Goal: Transaction & Acquisition: Book appointment/travel/reservation

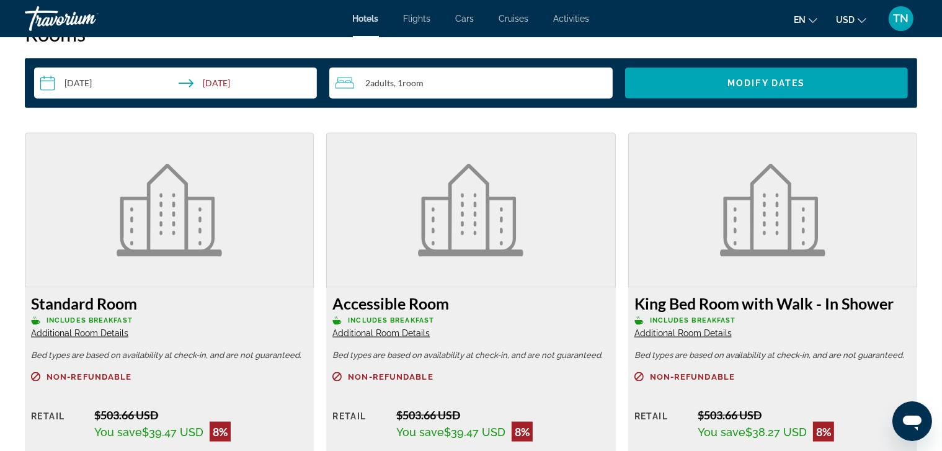
scroll to position [1631, 0]
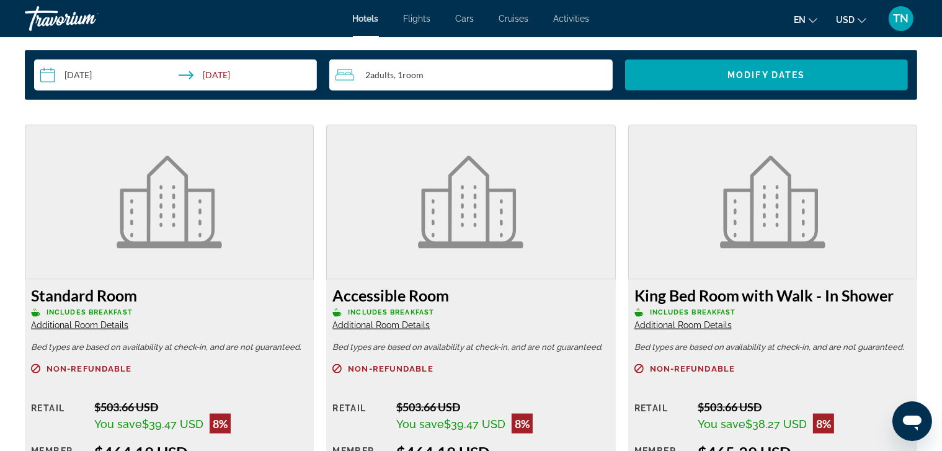
click at [221, 76] on input "**********" at bounding box center [178, 77] width 288 height 35
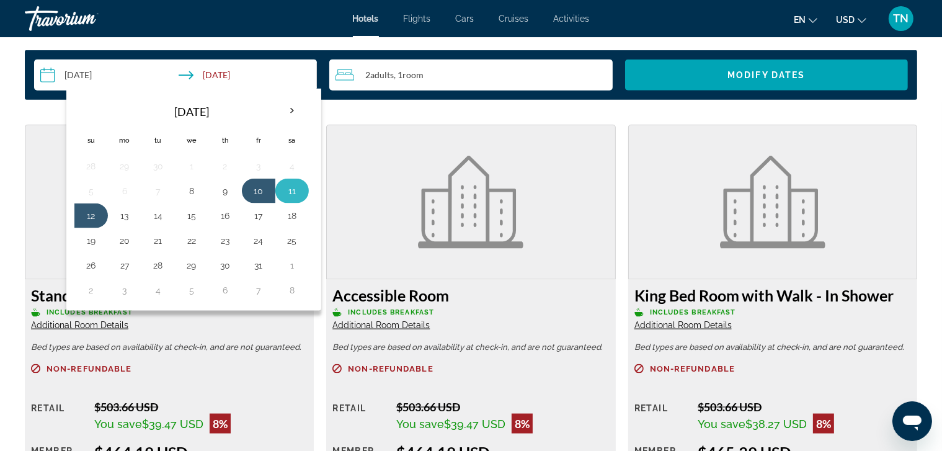
click at [293, 186] on button "11" at bounding box center [292, 190] width 20 height 17
click at [259, 191] on button "10" at bounding box center [259, 190] width 20 height 17
type input "**********"
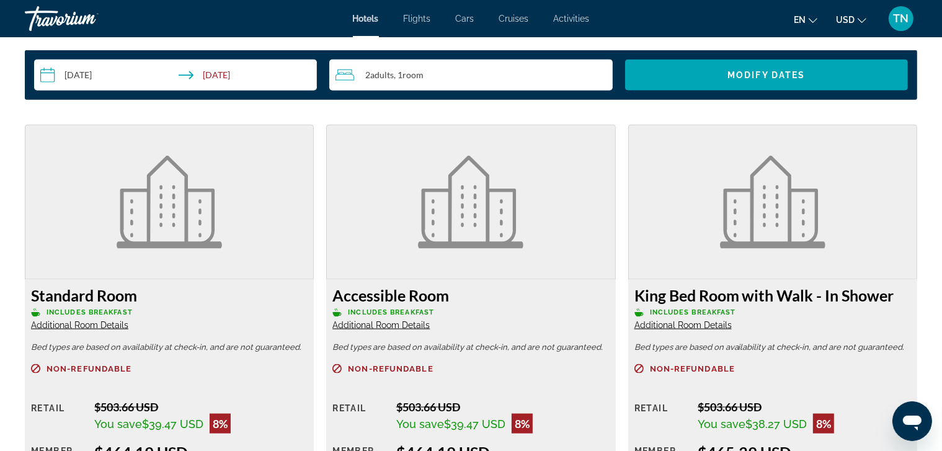
click at [348, 167] on figure "Main content" at bounding box center [471, 202] width 288 height 154
click at [294, 153] on figure "Main content" at bounding box center [169, 202] width 288 height 154
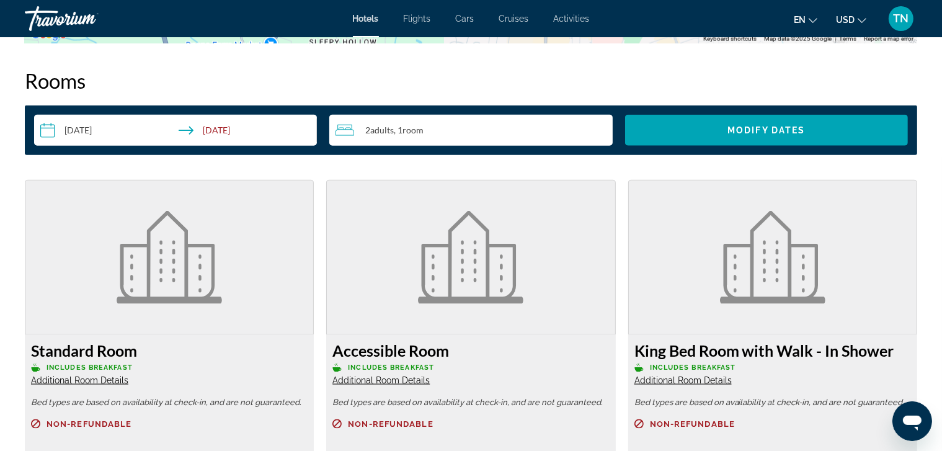
scroll to position [1569, 0]
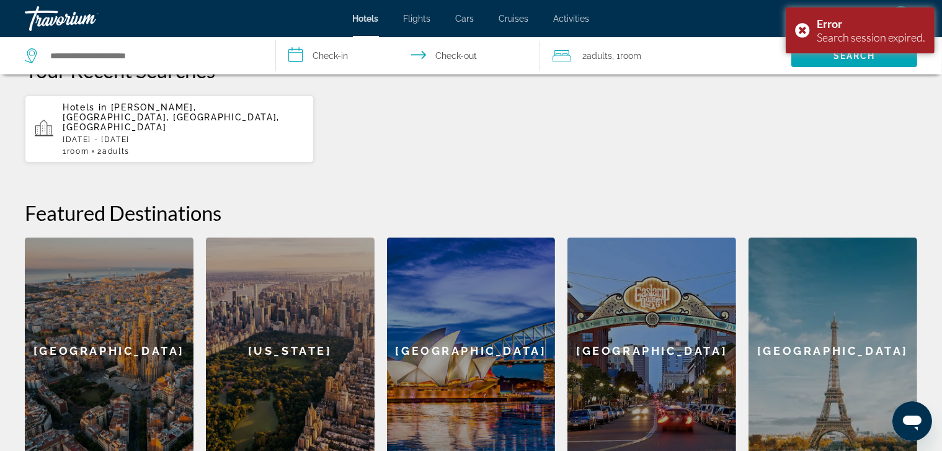
scroll to position [372, 0]
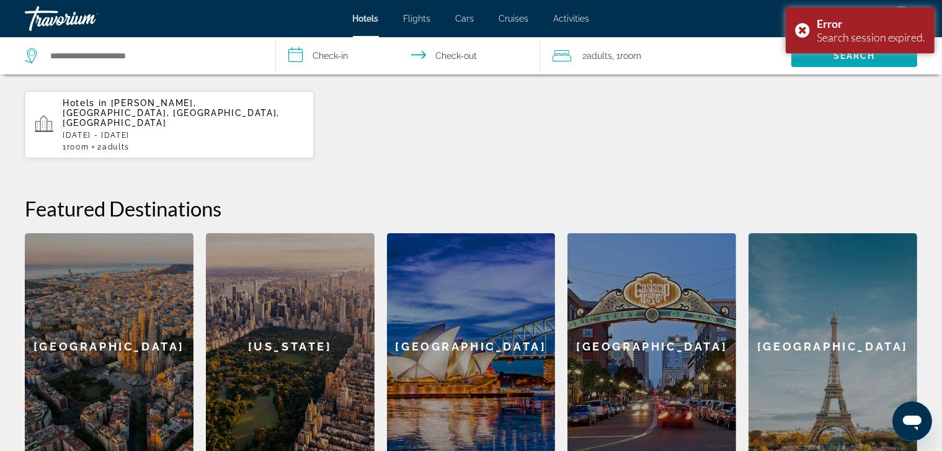
click at [184, 118] on div "Hotels in [GEOGRAPHIC_DATA], [GEOGRAPHIC_DATA], [GEOGRAPHIC_DATA], [GEOGRAPHIC_…" at bounding box center [183, 124] width 241 height 53
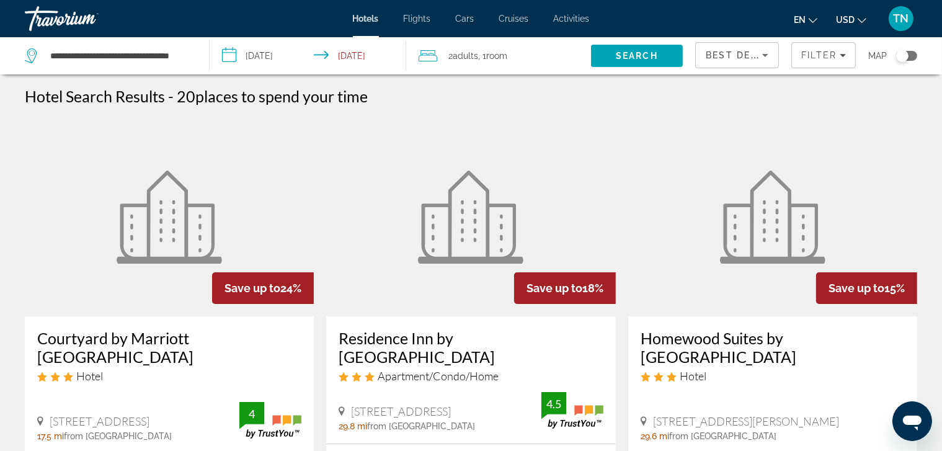
click at [767, 53] on icon "Sort by" at bounding box center [765, 55] width 15 height 15
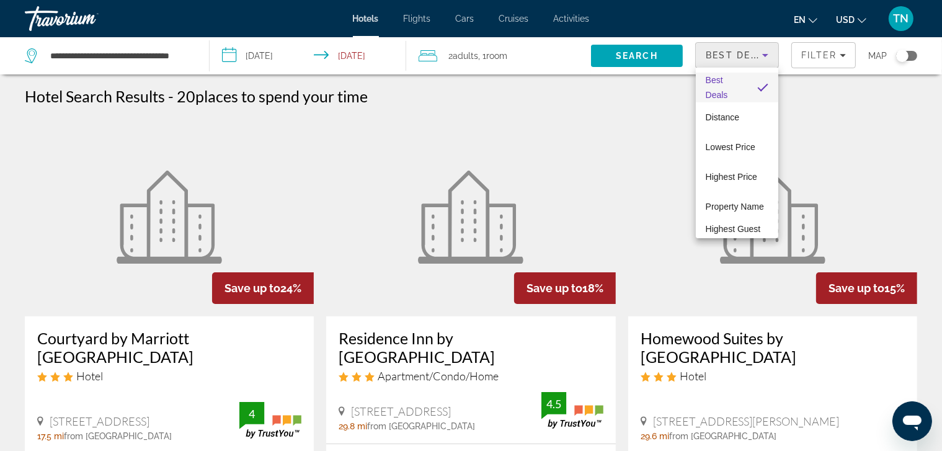
click at [767, 56] on div at bounding box center [471, 225] width 942 height 451
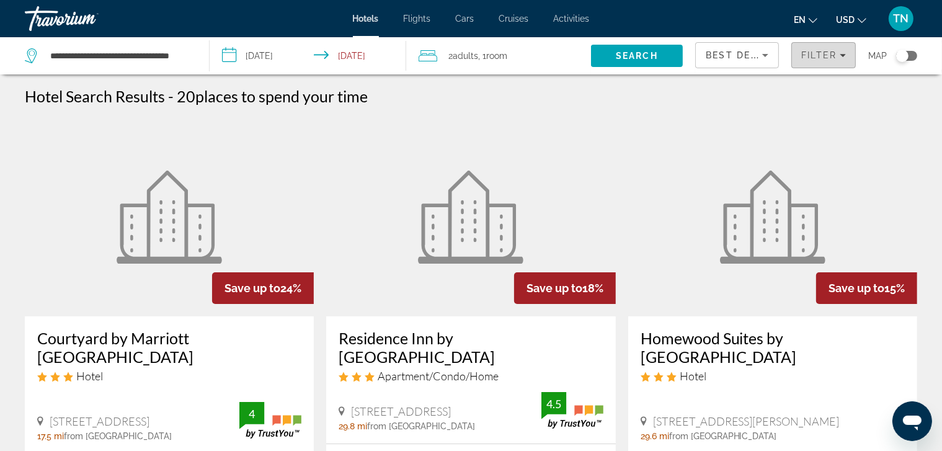
click at [843, 54] on icon "Filters" at bounding box center [843, 55] width 6 height 3
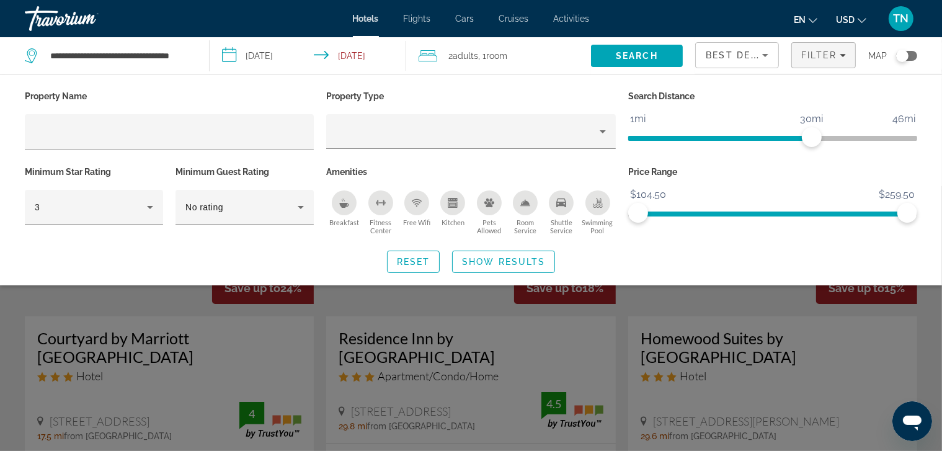
click at [737, 116] on div "Search Distance 1mi 46mi 30mi" at bounding box center [772, 125] width 301 height 76
click at [470, 76] on div "Property Name Property Type Search Distance 1mi 46mi 30mi Minimum Star Rating 3…" at bounding box center [471, 179] width 942 height 211
click at [635, 211] on span "ngx-slider" at bounding box center [638, 213] width 20 height 20
click at [730, 120] on div "Search Distance 1mi 46mi 30mi" at bounding box center [772, 125] width 301 height 76
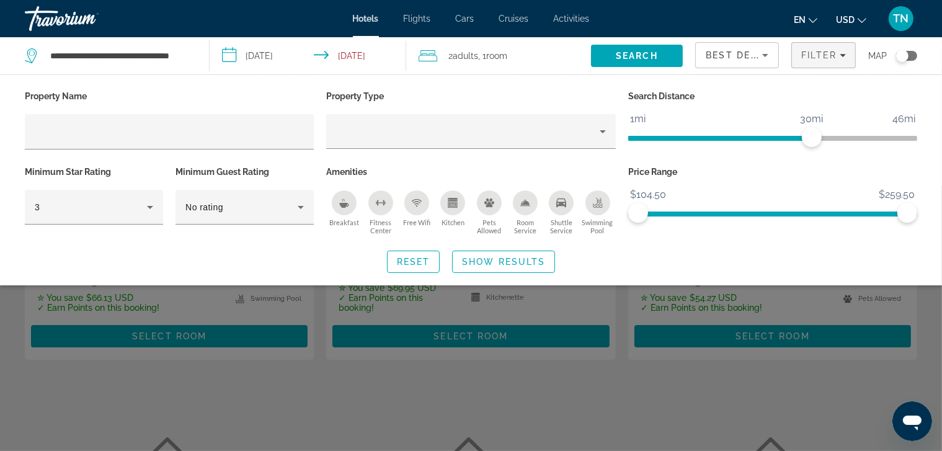
scroll to position [496, 0]
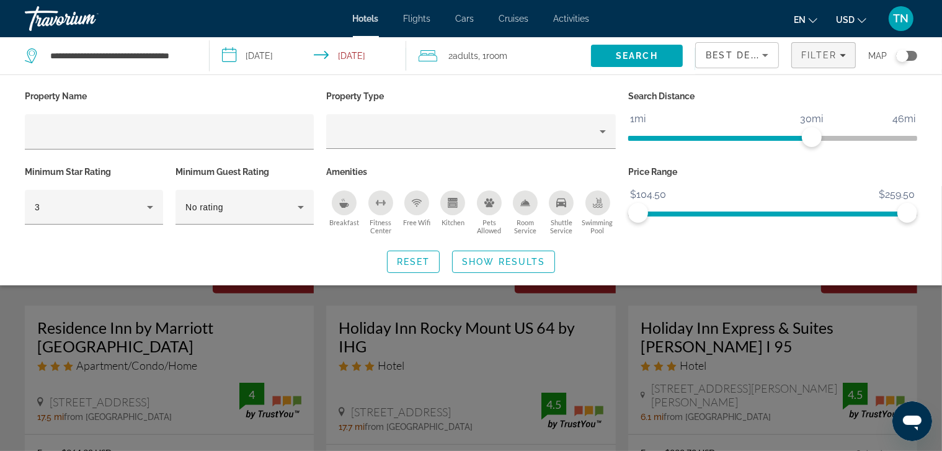
drag, startPoint x: 905, startPoint y: 260, endPoint x: 910, endPoint y: 272, distance: 13.0
click at [906, 261] on div "Reset Show Results" at bounding box center [471, 262] width 892 height 22
click at [909, 420] on icon "Open messaging window" at bounding box center [911, 422] width 19 height 15
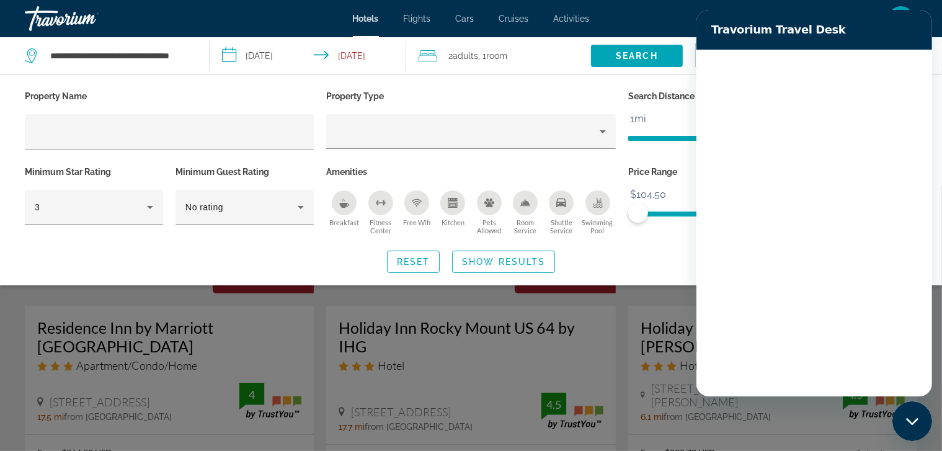
scroll to position [0, 0]
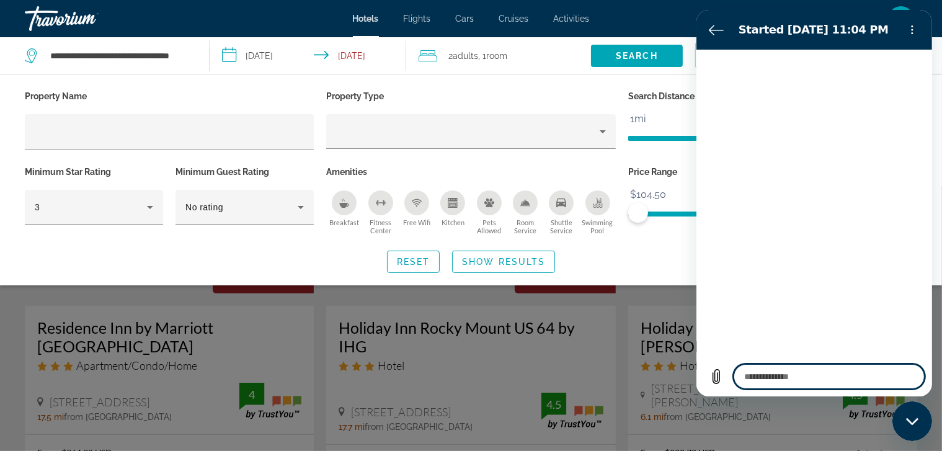
type textarea "*"
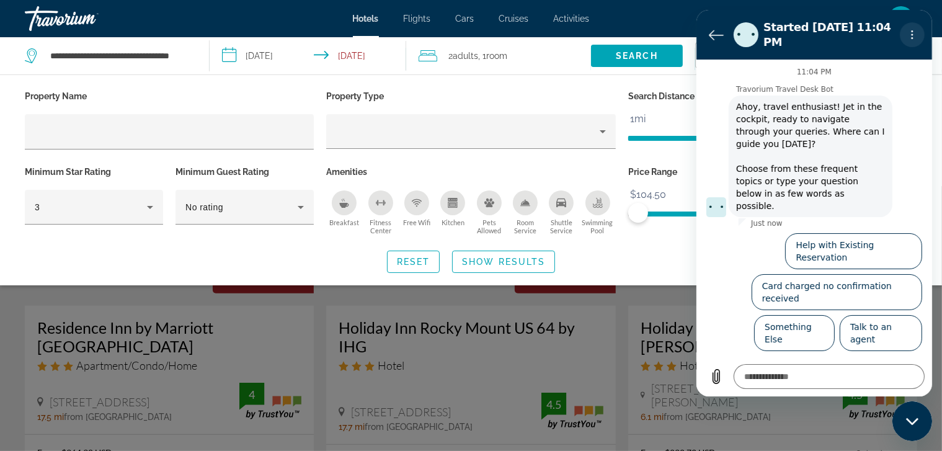
click at [912, 30] on icon "Options menu" at bounding box center [912, 35] width 10 height 10
click at [548, 90] on p "Property Type" at bounding box center [470, 95] width 289 height 17
click at [677, 251] on div "Reset Show Results" at bounding box center [471, 262] width 892 height 22
drag, startPoint x: 638, startPoint y: 257, endPoint x: 631, endPoint y: 259, distance: 6.9
click at [634, 257] on div "Reset Show Results" at bounding box center [471, 262] width 892 height 22
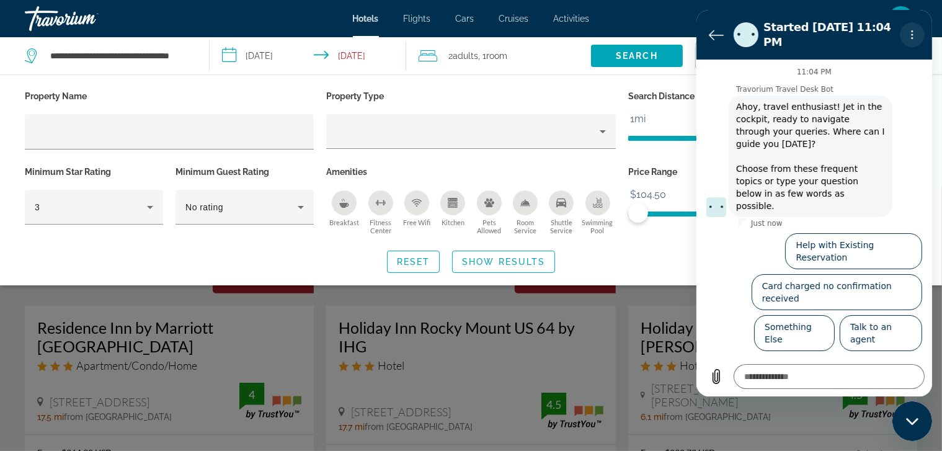
click at [914, 32] on icon "Options menu" at bounding box center [912, 35] width 10 height 10
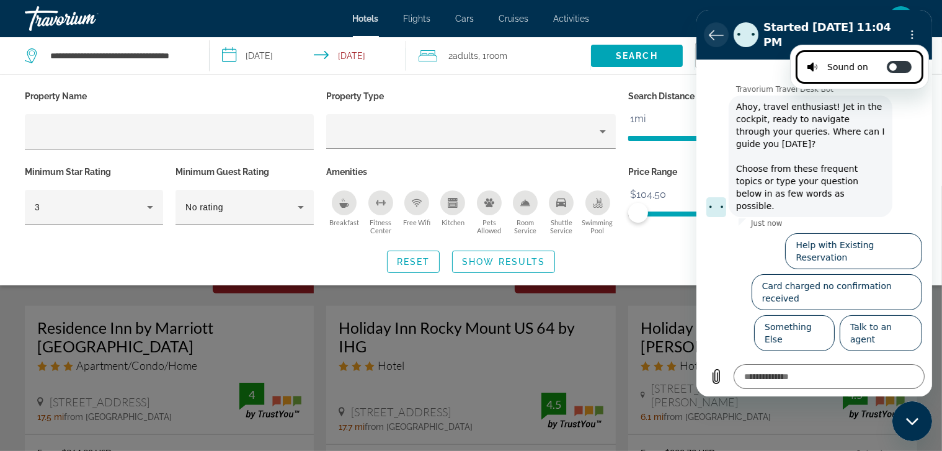
click at [717, 30] on icon "Back to the conversation list" at bounding box center [716, 34] width 14 height 9
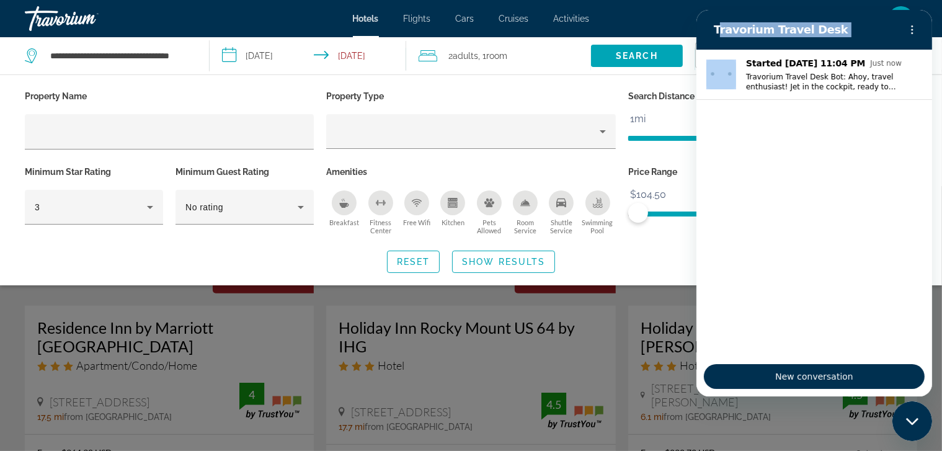
drag, startPoint x: 717, startPoint y: 30, endPoint x: 520, endPoint y: 63, distance: 199.3
click at [696, 63] on html "Travorium Travel Desk Started Oct 7 at 11:04 PM Just now Travorium Travel Desk …" at bounding box center [814, 203] width 236 height 386
click at [524, 73] on div "2 Adult Adults , 1 Room rooms" at bounding box center [505, 55] width 172 height 37
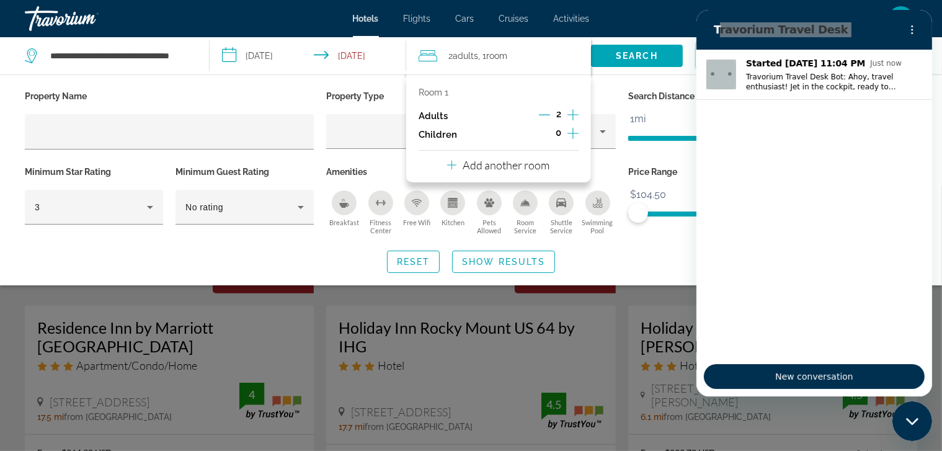
click at [573, 115] on icon "Increment adults" at bounding box center [572, 114] width 11 height 15
click at [496, 166] on p "Add another room" at bounding box center [506, 165] width 87 height 14
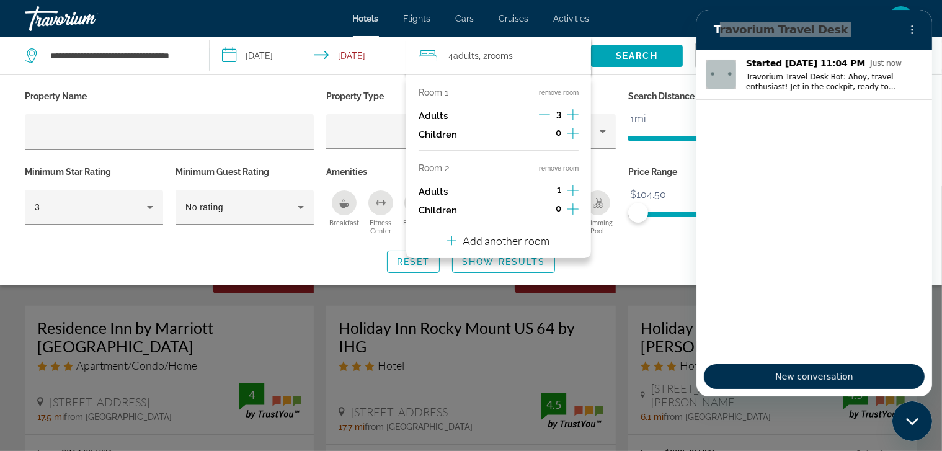
click at [567, 169] on button "remove room" at bounding box center [559, 168] width 40 height 8
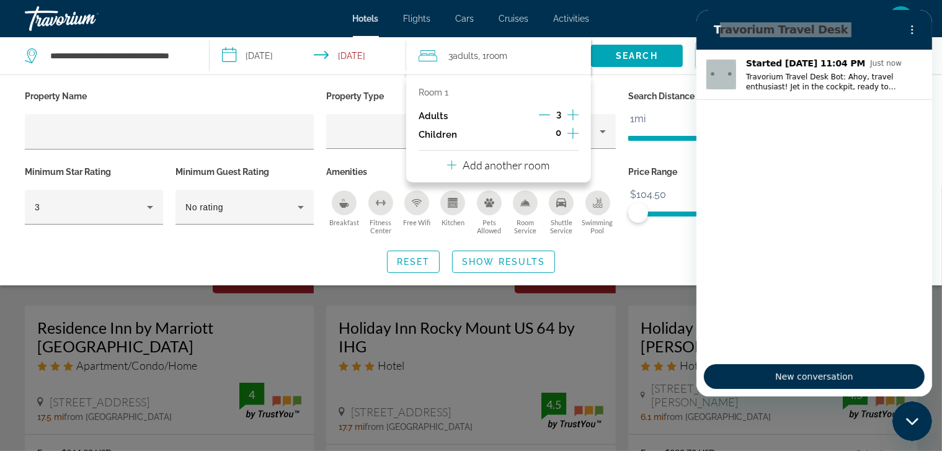
click at [360, 94] on p "Property Type" at bounding box center [470, 95] width 289 height 17
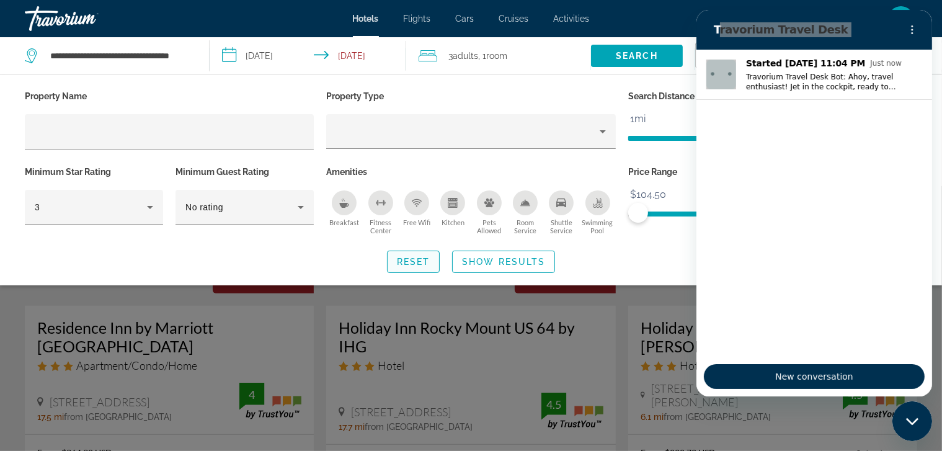
click at [409, 257] on span "Reset" at bounding box center [413, 262] width 33 height 10
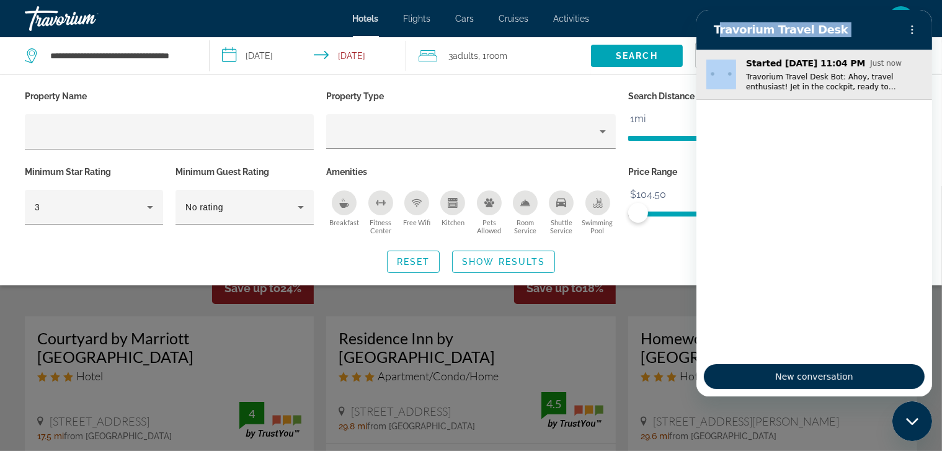
click at [727, 71] on img "Conversation started Oct 7 at Just now, Message from Travorium Travel Desk Bot:…" at bounding box center [721, 75] width 30 height 30
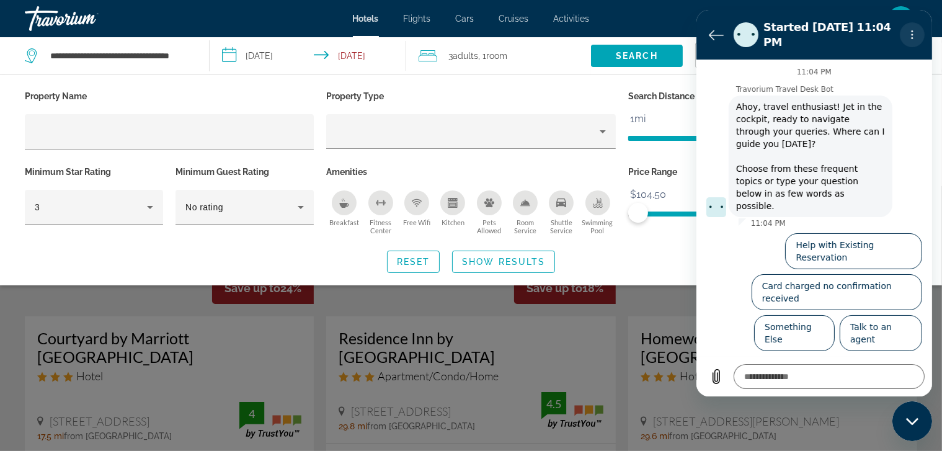
click at [912, 30] on icon "Options menu" at bounding box center [912, 35] width 10 height 10
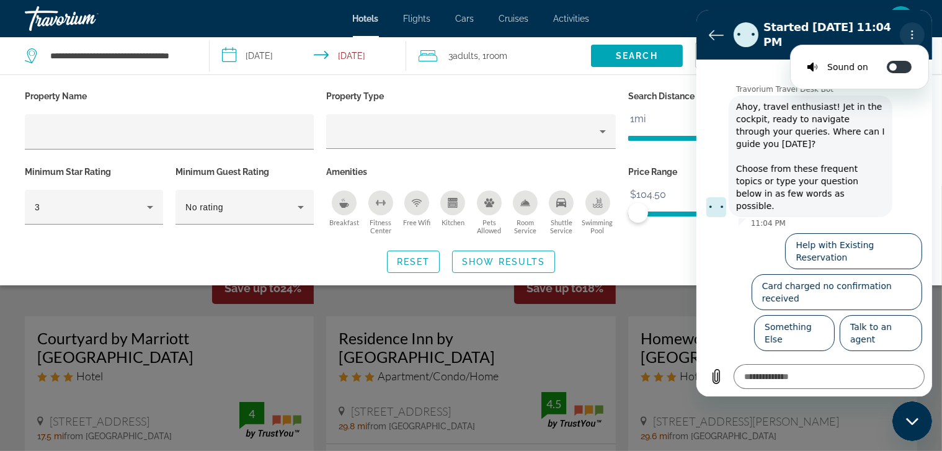
click at [912, 30] on icon "Options menu" at bounding box center [912, 35] width 10 height 10
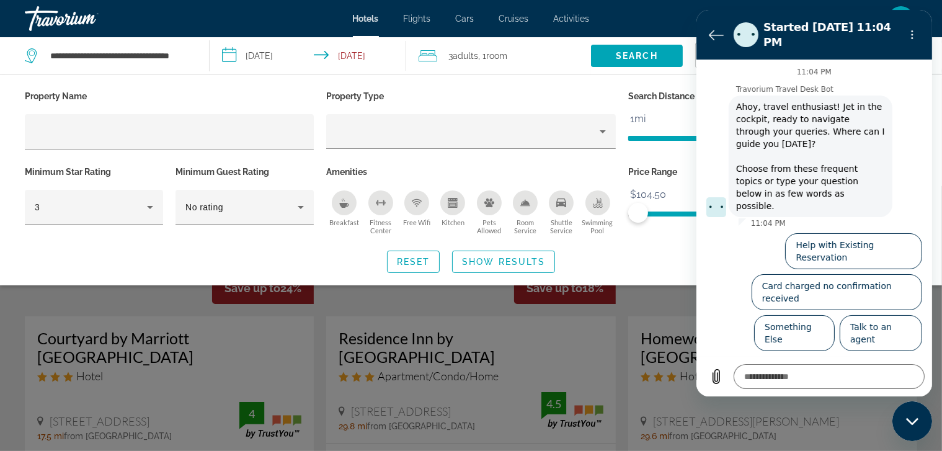
drag, startPoint x: 216, startPoint y: 18, endPoint x: 695, endPoint y: 27, distance: 479.5
click at [682, 22] on div "en English Español Français Italiano Português русский USD USD ($) MXN (Mex$) C…" at bounding box center [760, 19] width 316 height 26
click at [788, 67] on div "11:04 PM" at bounding box center [814, 72] width 236 height 10
click at [716, 375] on icon "Upload file" at bounding box center [715, 376] width 15 height 15
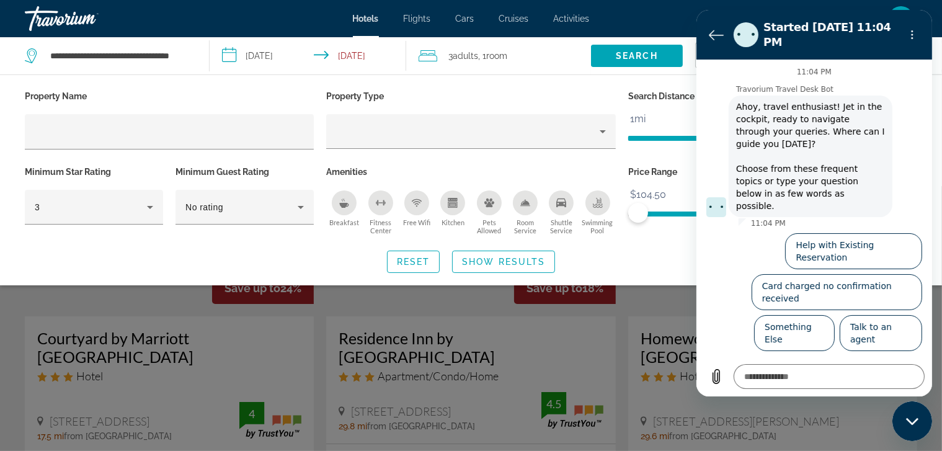
click at [669, 261] on div "Reset Show Results" at bounding box center [471, 262] width 892 height 22
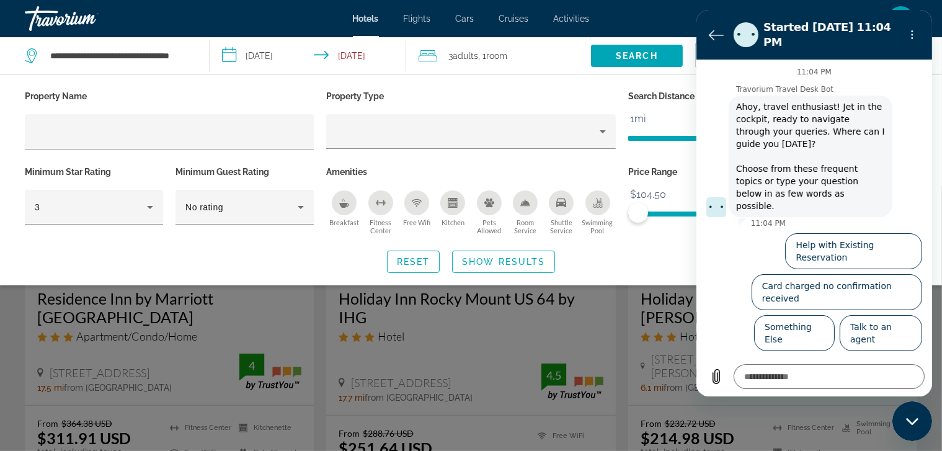
scroll to position [620, 0]
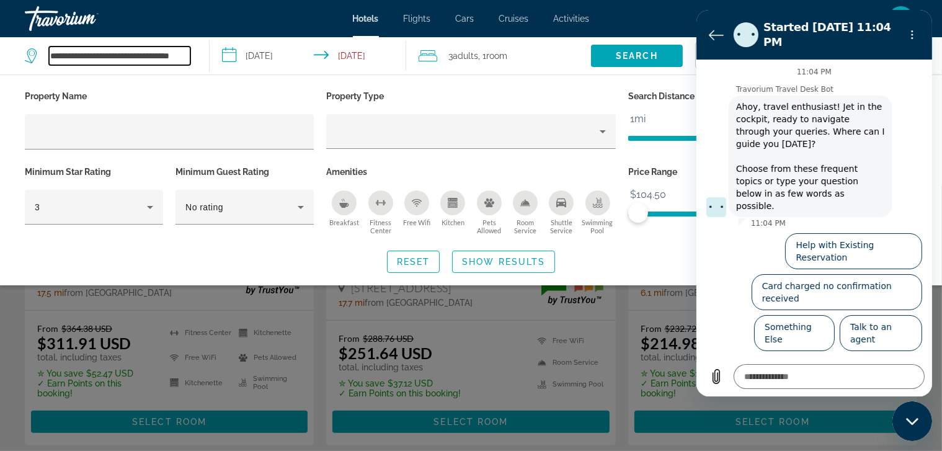
click at [174, 54] on input "**********" at bounding box center [119, 56] width 141 height 19
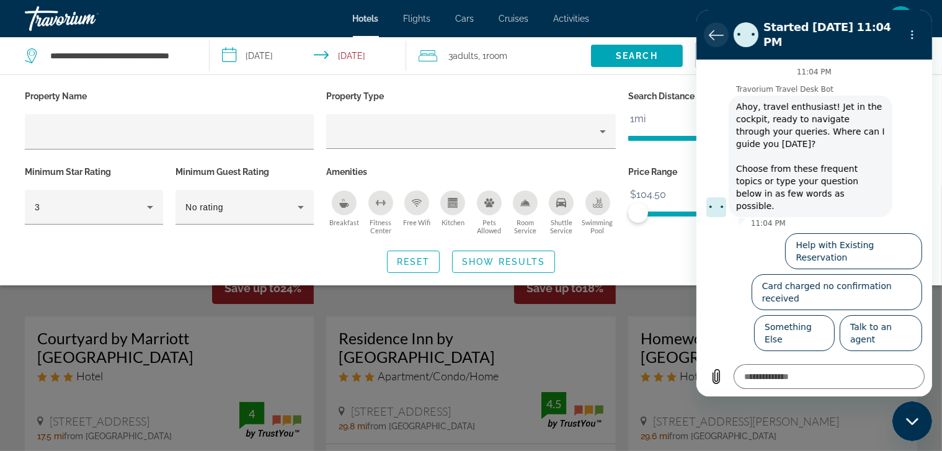
click at [713, 29] on icon "Back to the conversation list" at bounding box center [715, 34] width 15 height 15
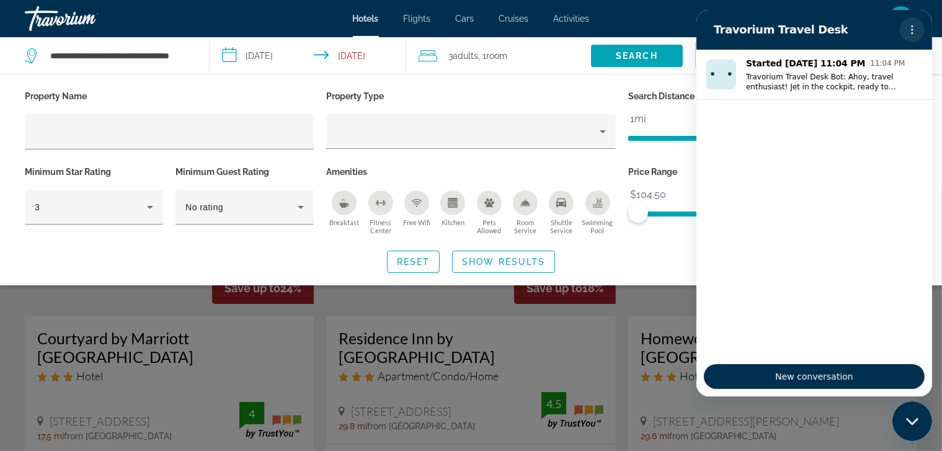
click at [915, 32] on icon "Options menu" at bounding box center [912, 30] width 10 height 10
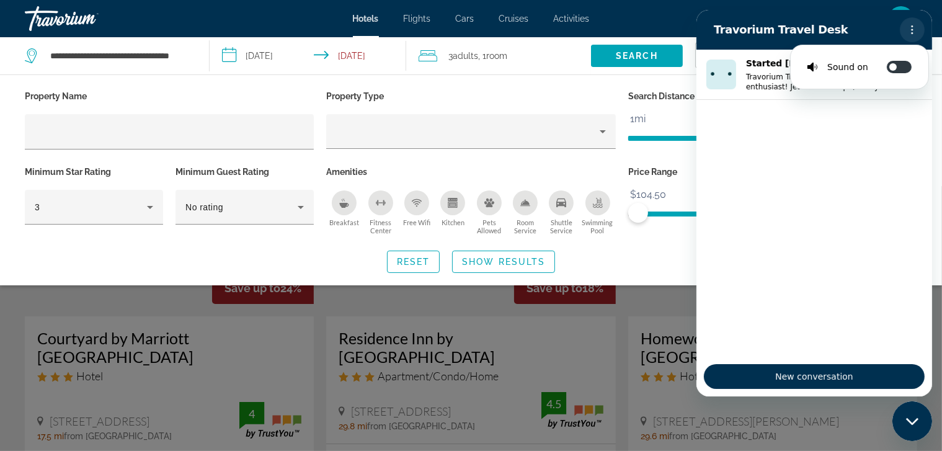
click at [914, 33] on icon "Options menu" at bounding box center [912, 30] width 10 height 10
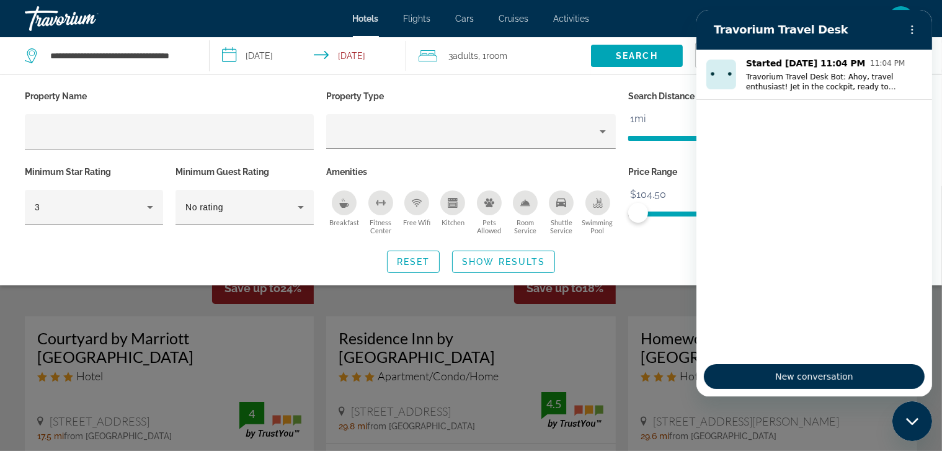
click at [915, 421] on icon "Close messaging window" at bounding box center [911, 421] width 13 height 8
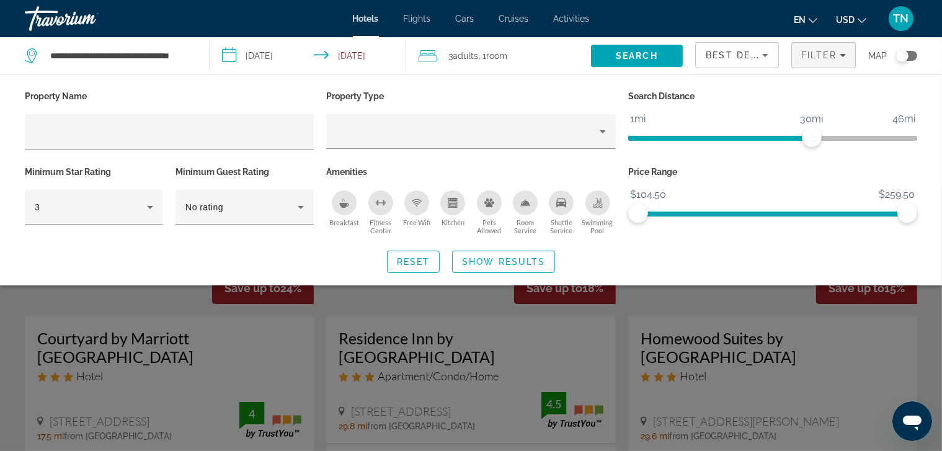
click at [711, 263] on div "Reset Show Results" at bounding box center [471, 262] width 892 height 22
click at [639, 205] on span "ngx-slider" at bounding box center [638, 213] width 20 height 20
drag, startPoint x: 904, startPoint y: 55, endPoint x: 916, endPoint y: 56, distance: 11.8
click at [904, 56] on div "Toggle map" at bounding box center [902, 56] width 12 height 12
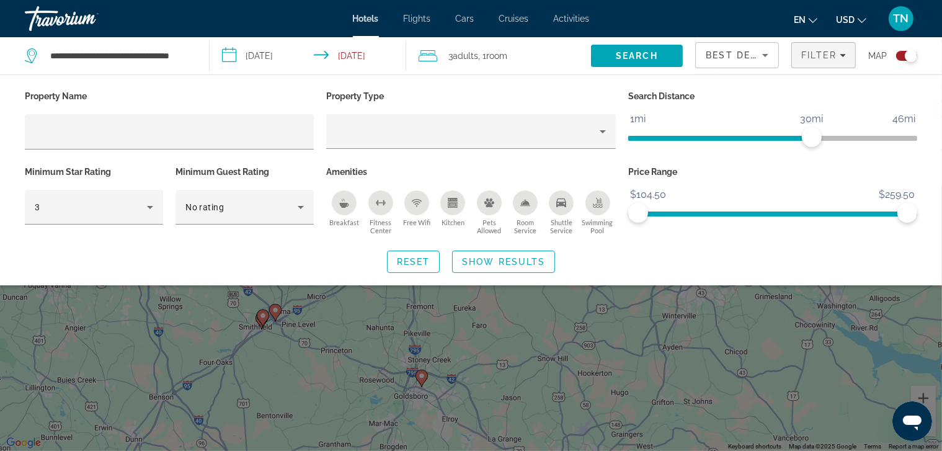
scroll to position [12, 0]
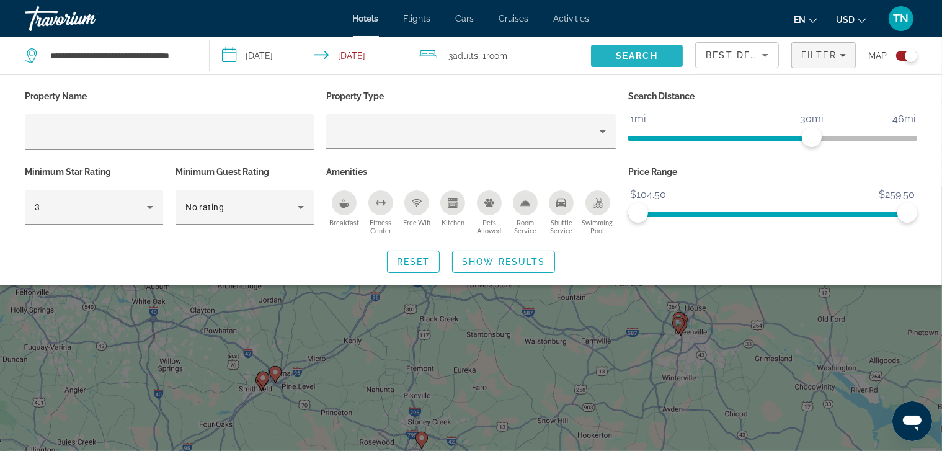
click at [641, 59] on span "Search" at bounding box center [637, 56] width 42 height 10
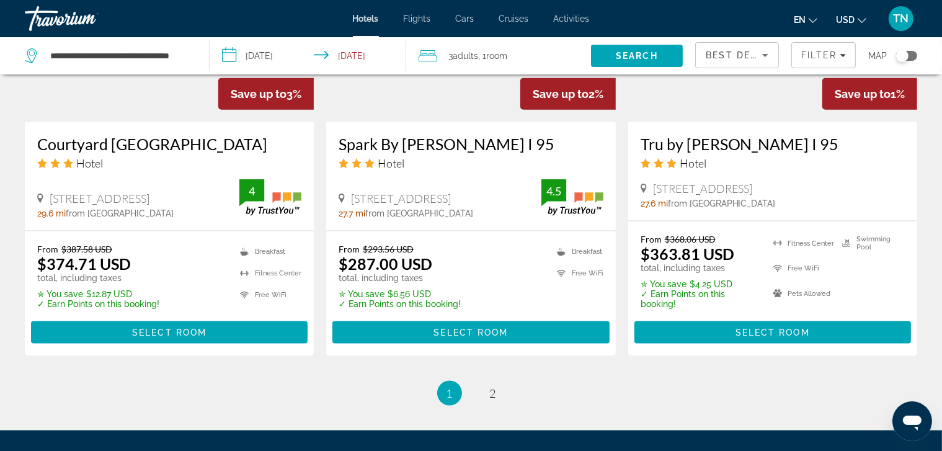
scroll to position [1631, 0]
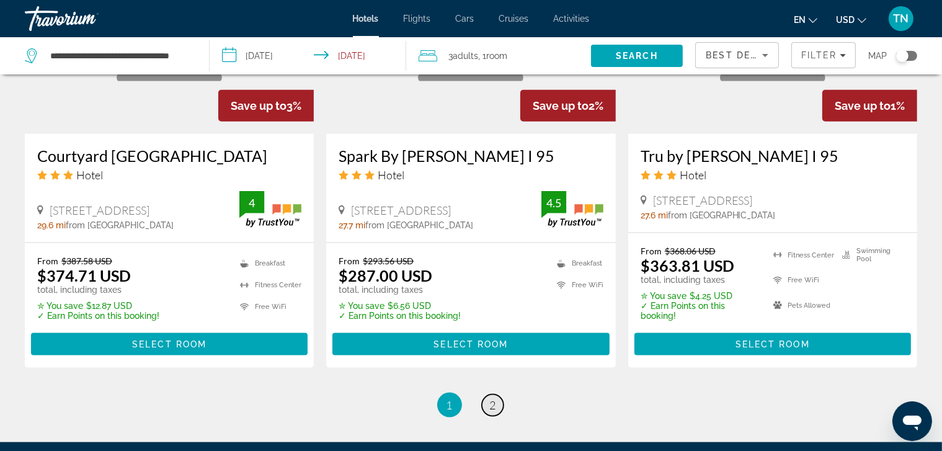
click at [490, 398] on span "2" at bounding box center [493, 405] width 6 height 14
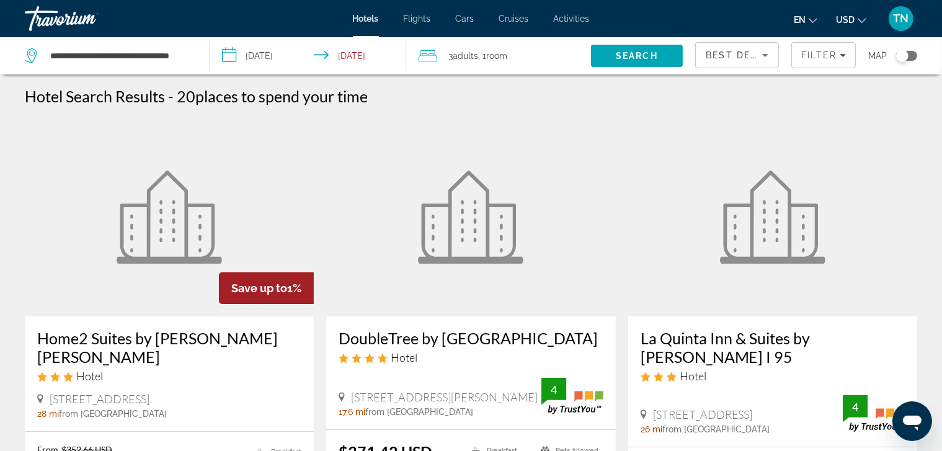
click at [327, 56] on input "**********" at bounding box center [311, 57] width 202 height 41
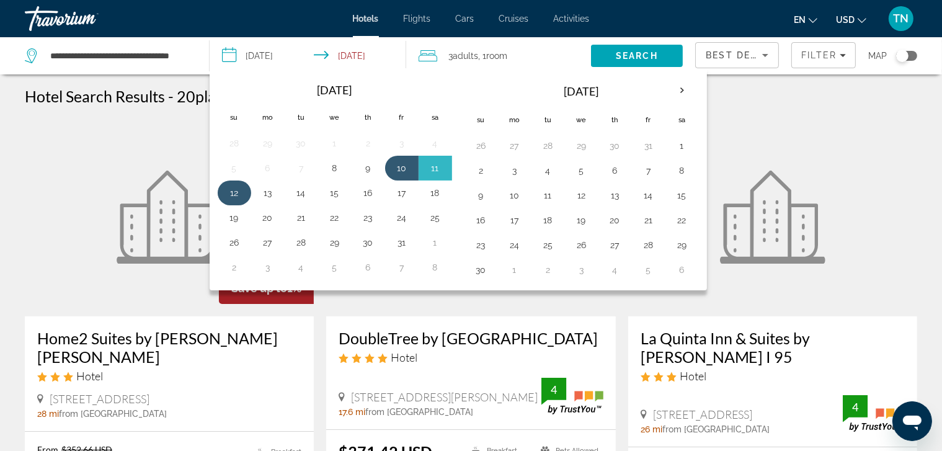
click at [231, 190] on button "12" at bounding box center [235, 192] width 20 height 17
click at [401, 166] on button "10" at bounding box center [402, 167] width 20 height 17
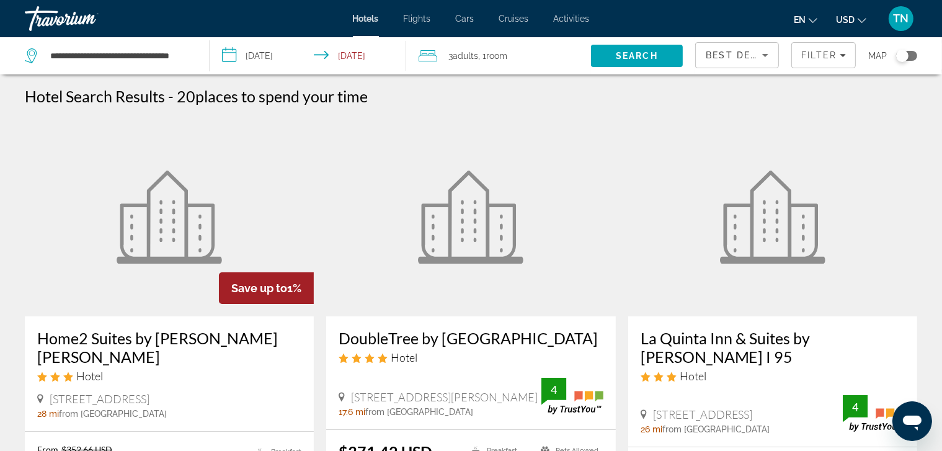
click at [355, 55] on input "**********" at bounding box center [311, 57] width 202 height 41
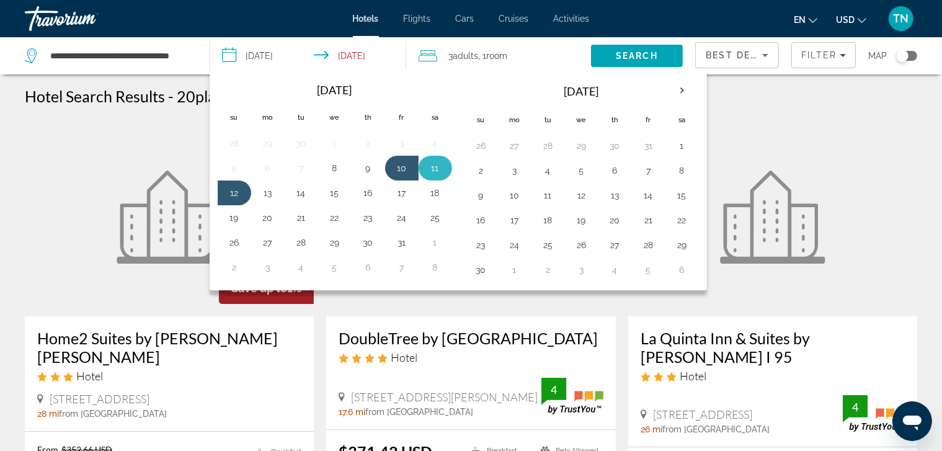
click at [438, 169] on button "11" at bounding box center [435, 167] width 20 height 17
click at [437, 169] on button "11" at bounding box center [435, 167] width 20 height 17
type input "**********"
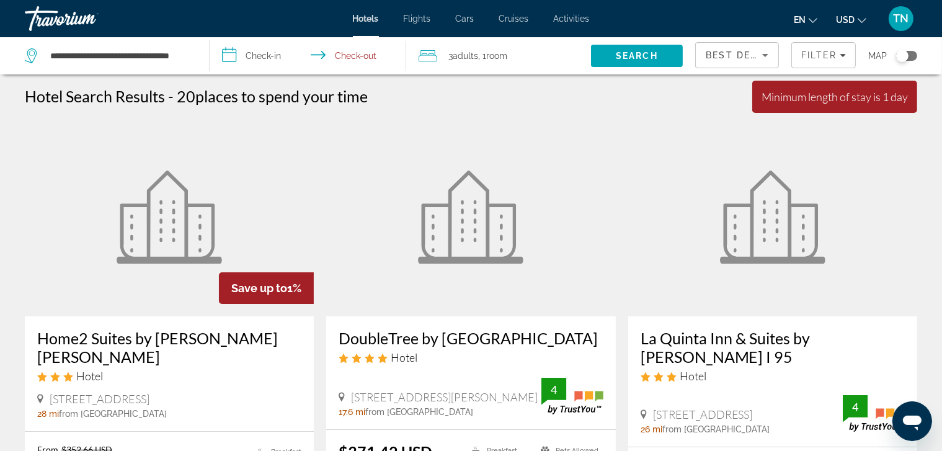
click at [369, 126] on figure "Main content" at bounding box center [470, 217] width 289 height 198
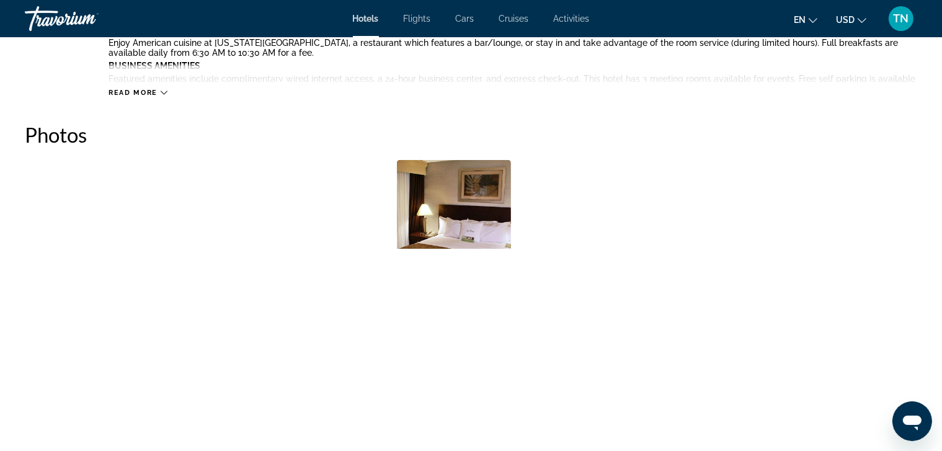
scroll to position [496, 0]
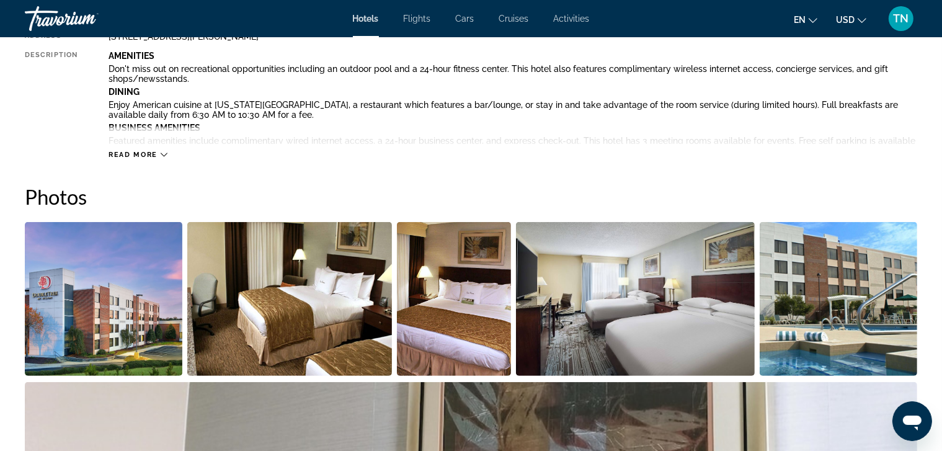
click at [117, 313] on img "Open full-screen image slider" at bounding box center [104, 299] width 158 height 154
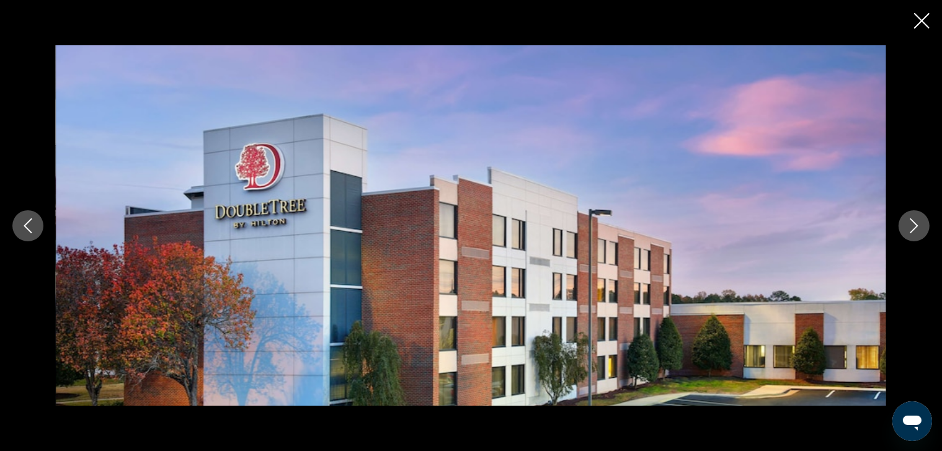
click at [29, 228] on icon "Previous image" at bounding box center [27, 225] width 15 height 15
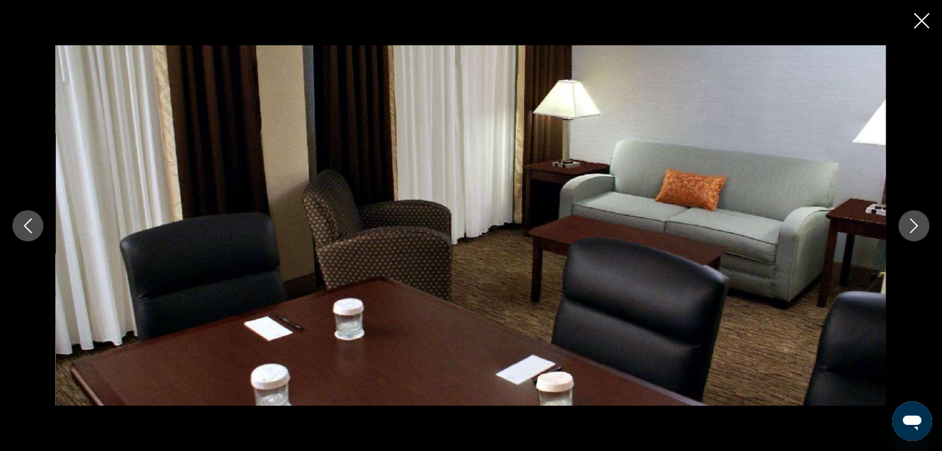
click at [917, 223] on icon "Next image" at bounding box center [914, 225] width 15 height 15
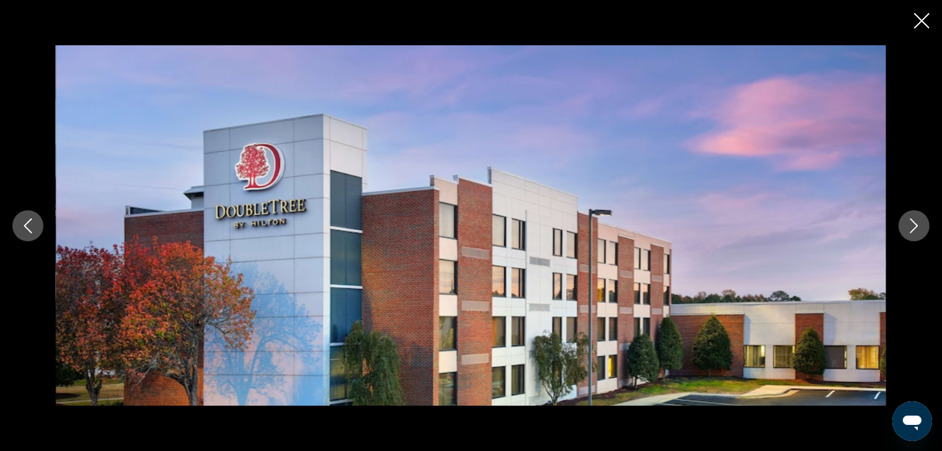
click at [915, 226] on icon "Next image" at bounding box center [914, 225] width 15 height 15
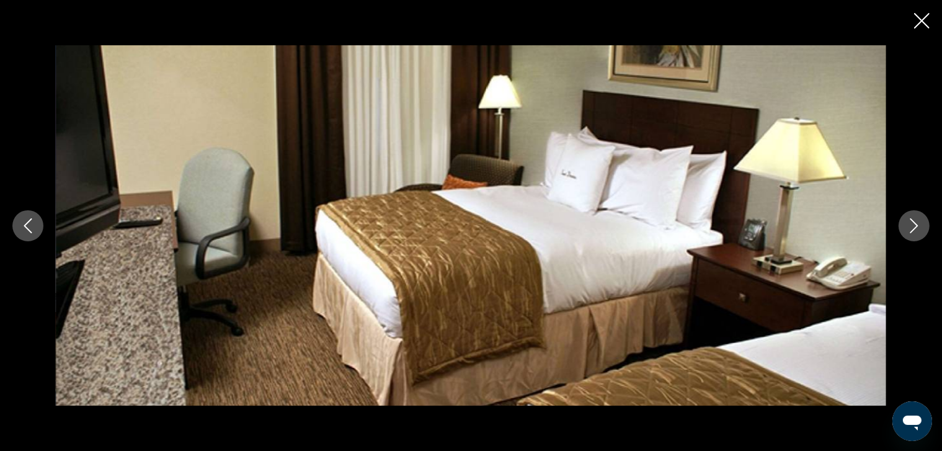
click at [927, 18] on icon "Close slideshow" at bounding box center [922, 21] width 16 height 16
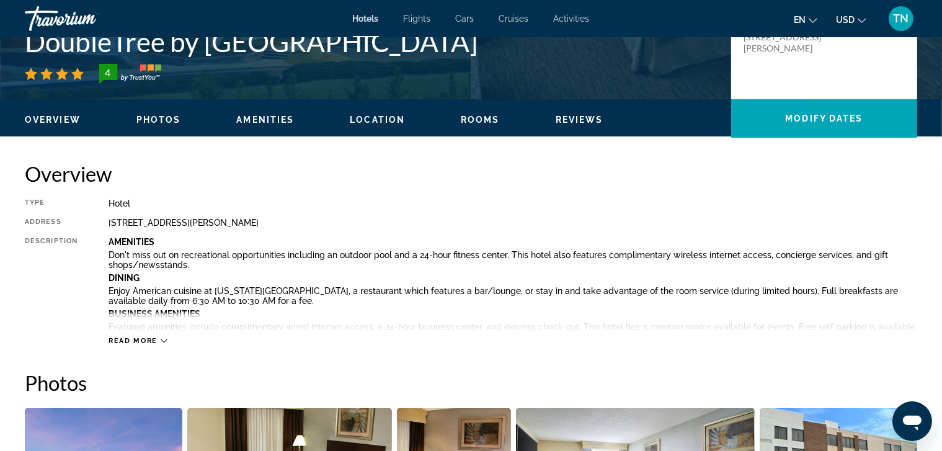
scroll to position [186, 0]
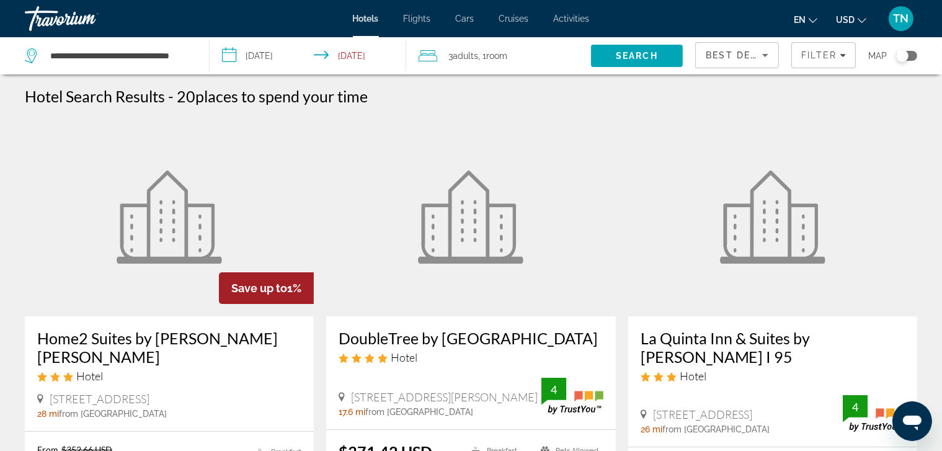
click at [905, 17] on span "TN" at bounding box center [902, 18] width 16 height 12
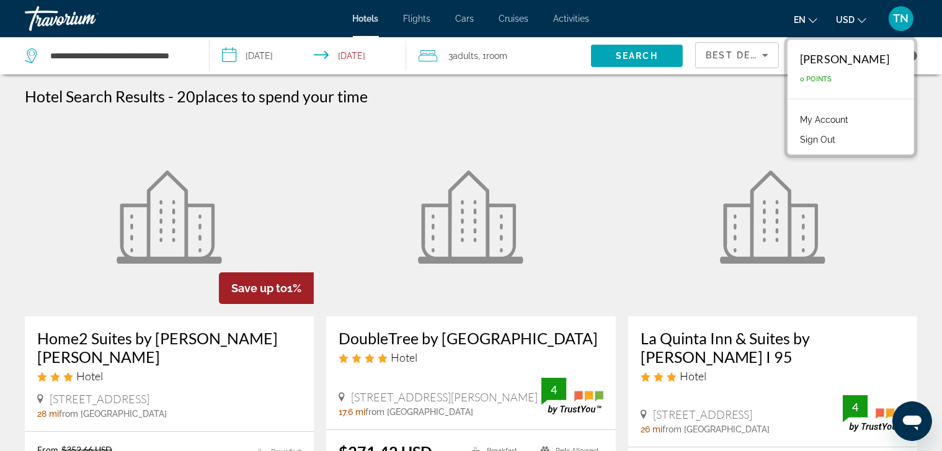
click at [831, 140] on button "Sign Out" at bounding box center [818, 139] width 48 height 16
